Goal: Transaction & Acquisition: Subscribe to service/newsletter

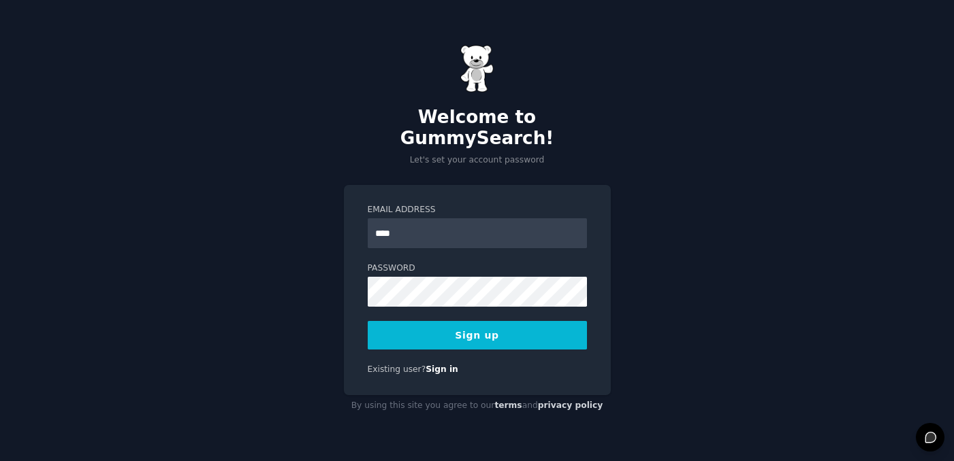
type input "**********"
click at [451, 322] on button "Sign up" at bounding box center [477, 335] width 219 height 29
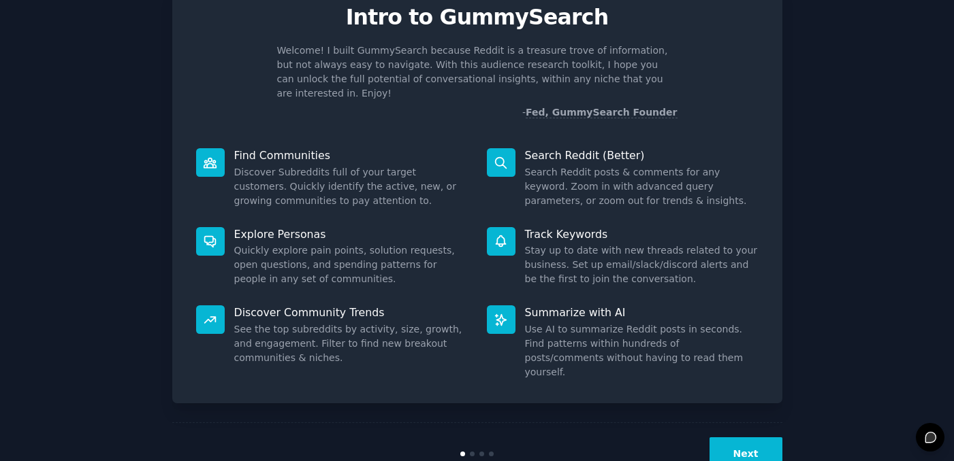
scroll to position [71, 0]
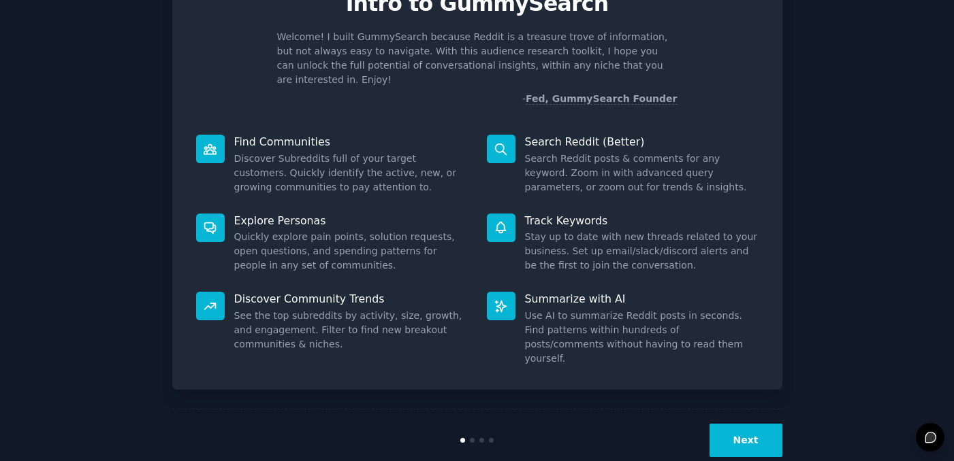
click at [752, 424] on button "Next" at bounding box center [745, 440] width 73 height 33
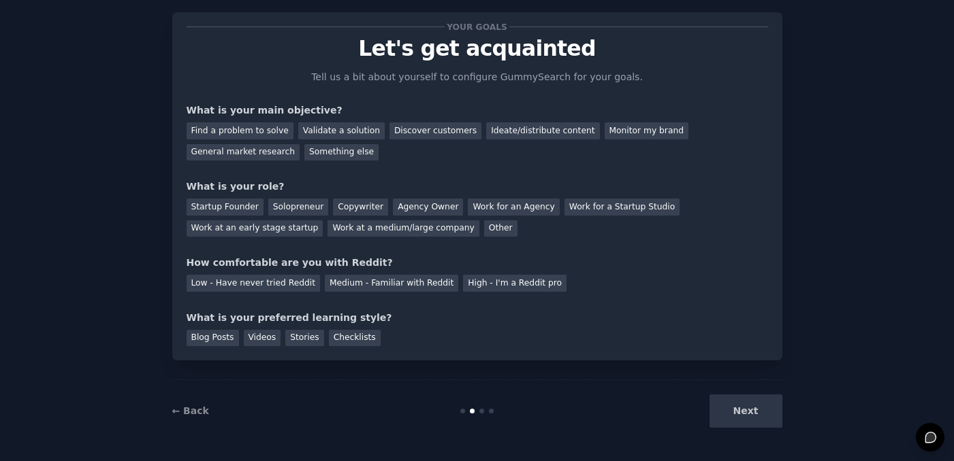
scroll to position [26, 0]
click at [266, 131] on div "Find a problem to solve" at bounding box center [239, 131] width 107 height 17
click at [425, 131] on div "Discover customers" at bounding box center [435, 131] width 92 height 17
click at [509, 133] on div "Ideate/distribute content" at bounding box center [542, 131] width 113 height 17
click at [423, 137] on div "Discover customers" at bounding box center [435, 131] width 92 height 17
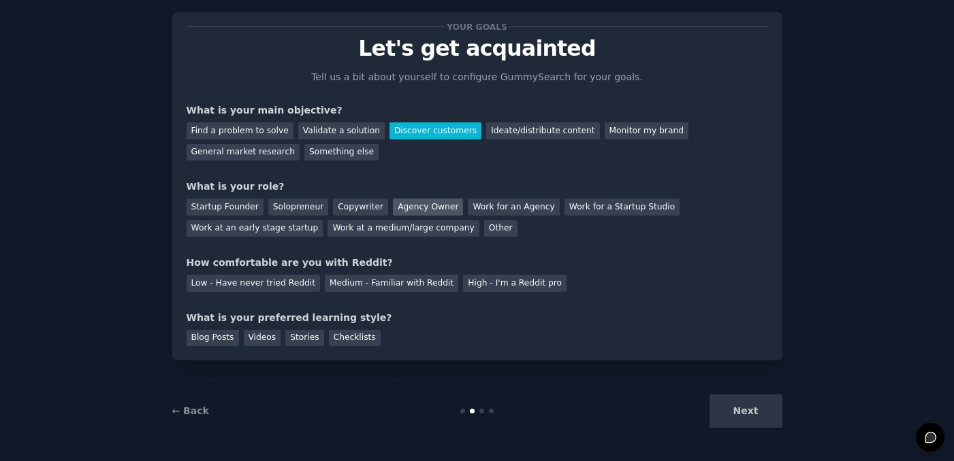
click at [423, 204] on div "Agency Owner" at bounding box center [428, 207] width 70 height 17
click at [351, 285] on div "Medium - Familiar with Reddit" at bounding box center [391, 283] width 133 height 17
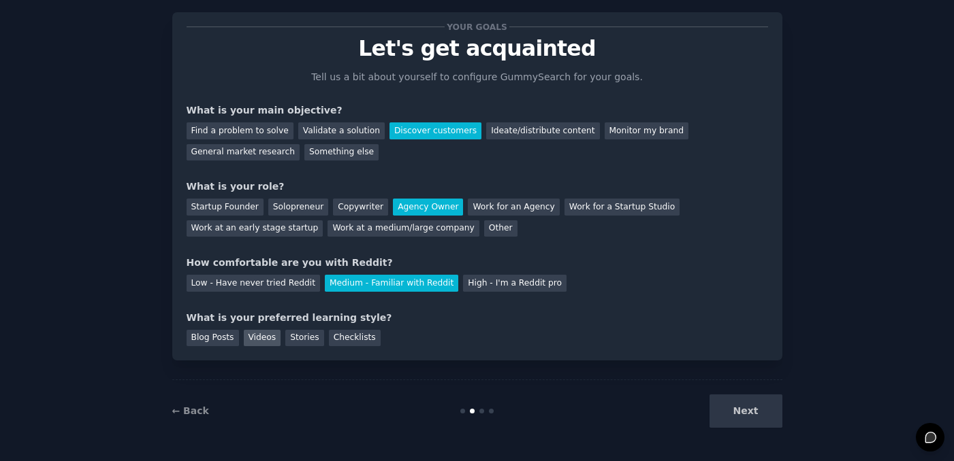
click at [270, 341] on div "Videos" at bounding box center [262, 338] width 37 height 17
click at [753, 418] on button "Next" at bounding box center [745, 411] width 73 height 33
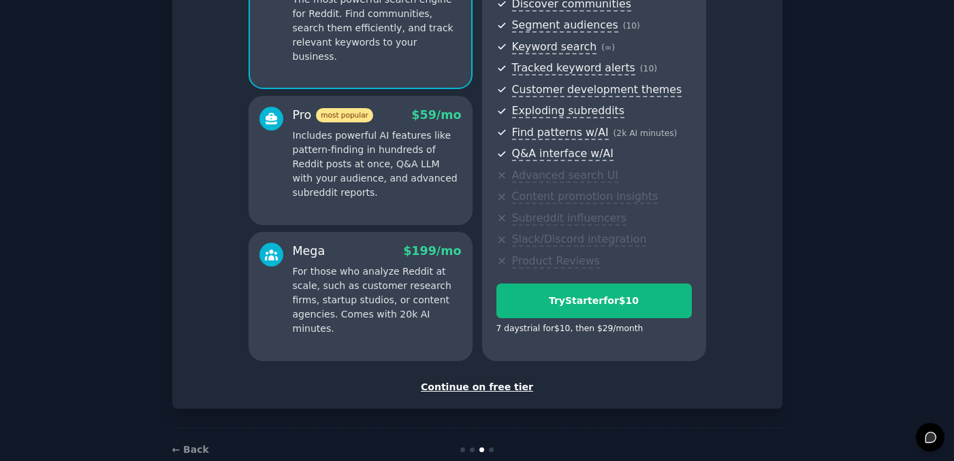
scroll to position [169, 0]
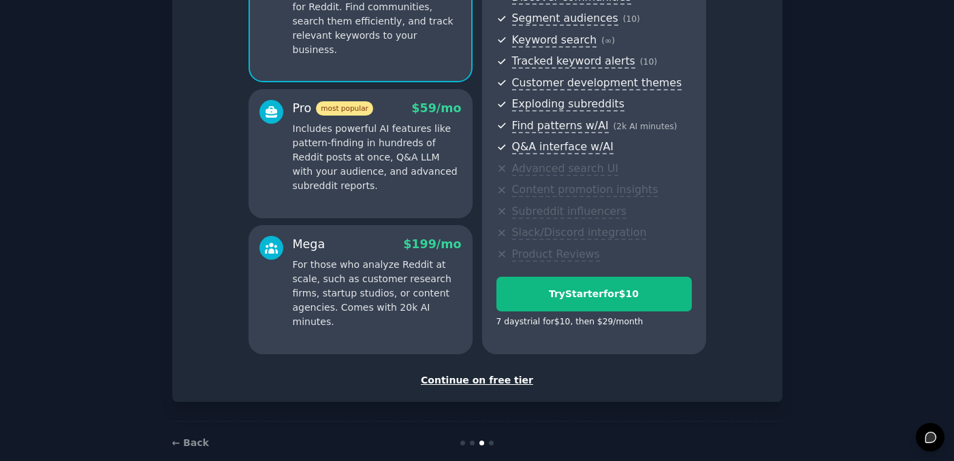
click at [468, 383] on div "Continue on free tier" at bounding box center [476, 381] width 581 height 14
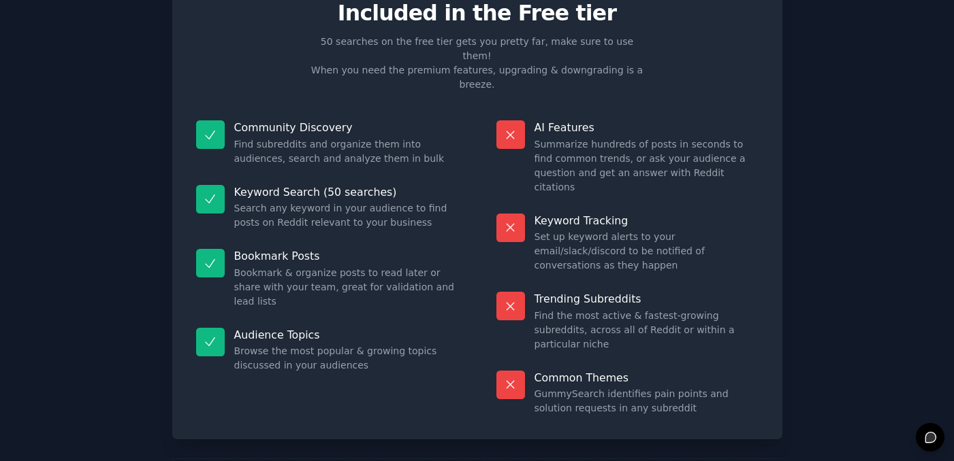
scroll to position [69, 0]
